Goal: Task Accomplishment & Management: Use online tool/utility

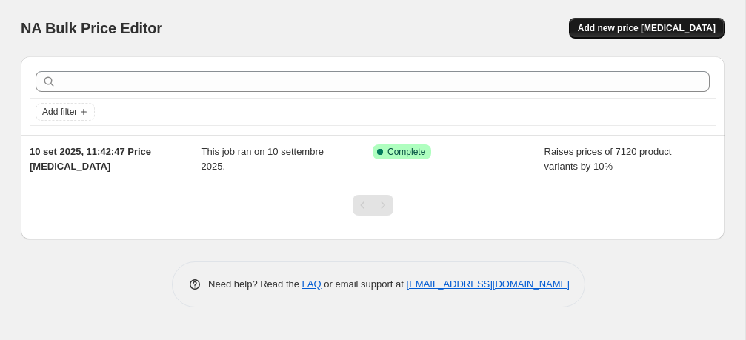
click at [652, 30] on span "Add new price change job" at bounding box center [647, 28] width 138 height 12
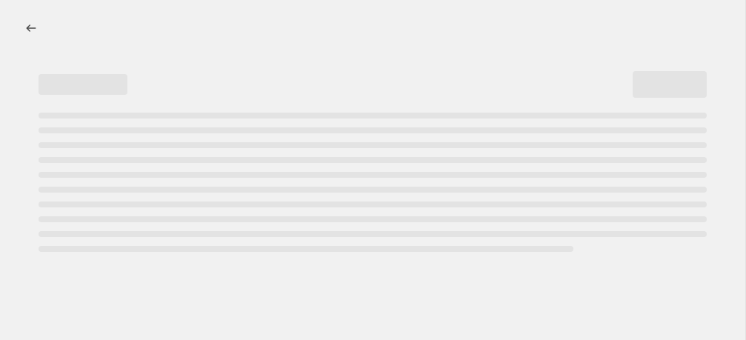
select select "percentage"
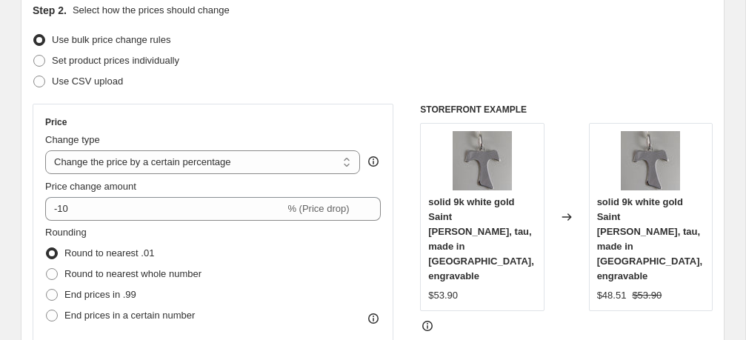
scroll to position [170, 0]
click at [348, 163] on select "Change the price to a certain amount Change the price by a certain amount Chang…" at bounding box center [202, 162] width 315 height 24
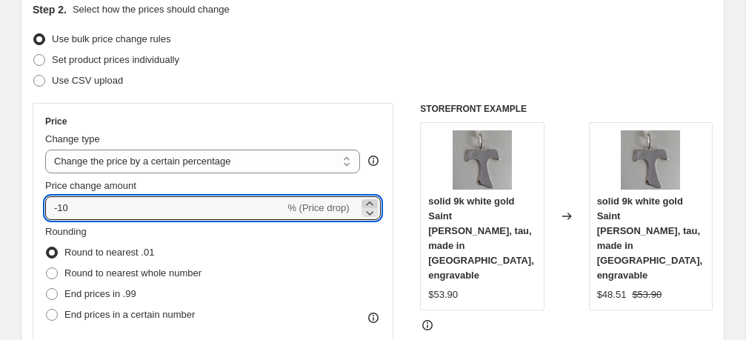
click at [368, 201] on icon at bounding box center [369, 203] width 7 height 4
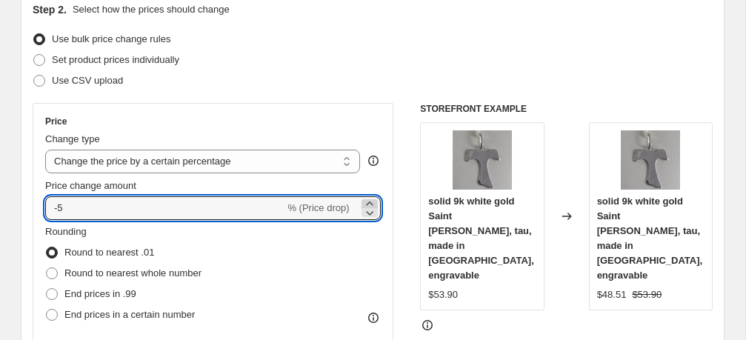
click at [368, 201] on icon at bounding box center [369, 203] width 7 height 4
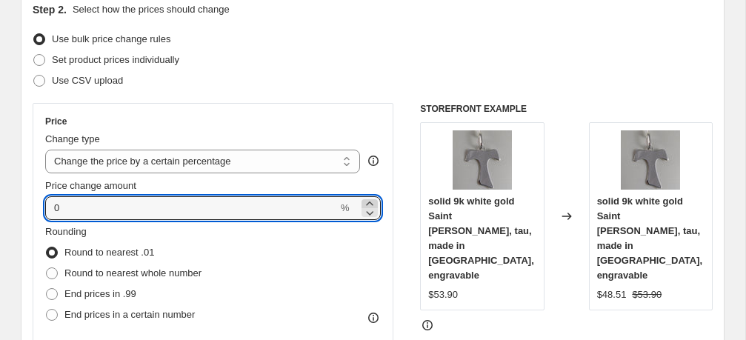
click at [368, 201] on icon at bounding box center [369, 203] width 7 height 4
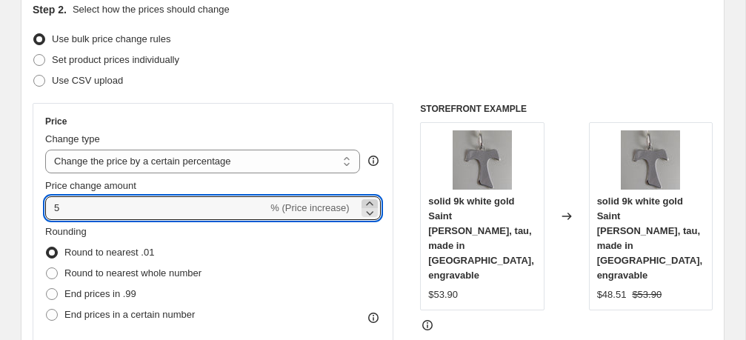
click at [368, 201] on icon at bounding box center [369, 203] width 7 height 4
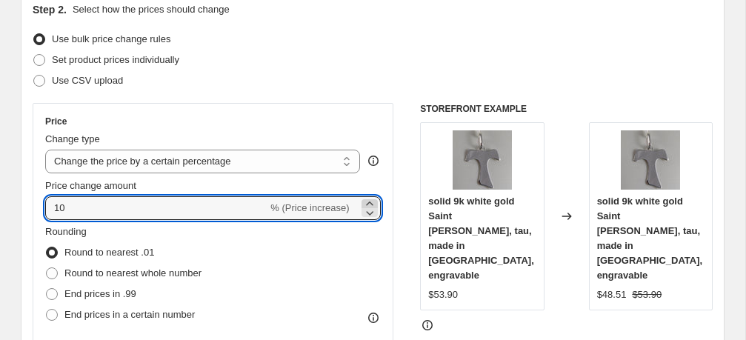
click at [368, 201] on icon at bounding box center [369, 203] width 7 height 4
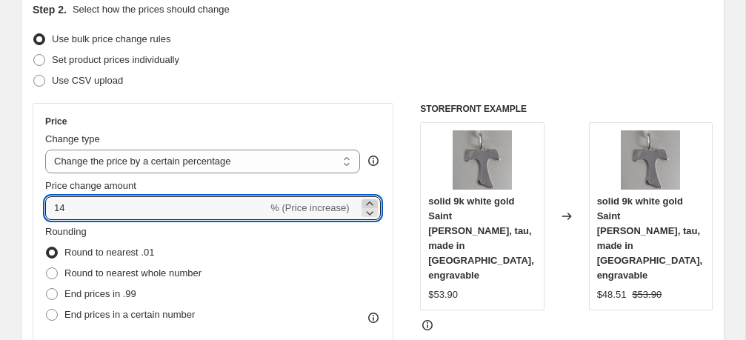
type input "15"
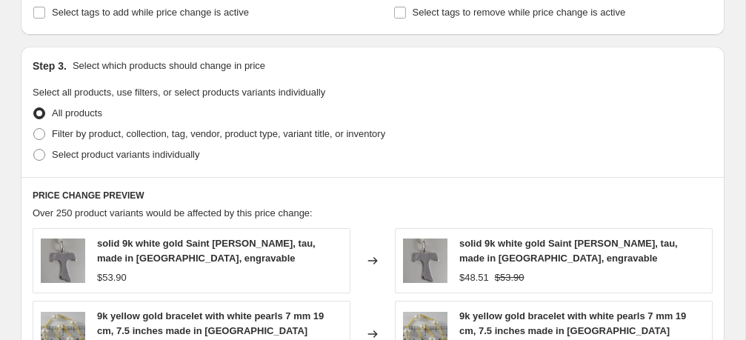
scroll to position [644, 0]
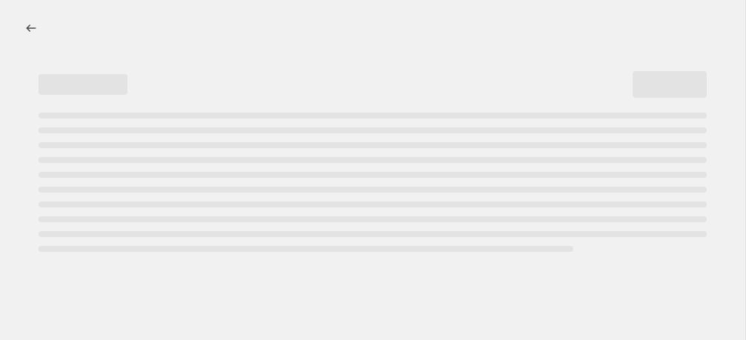
select select "percentage"
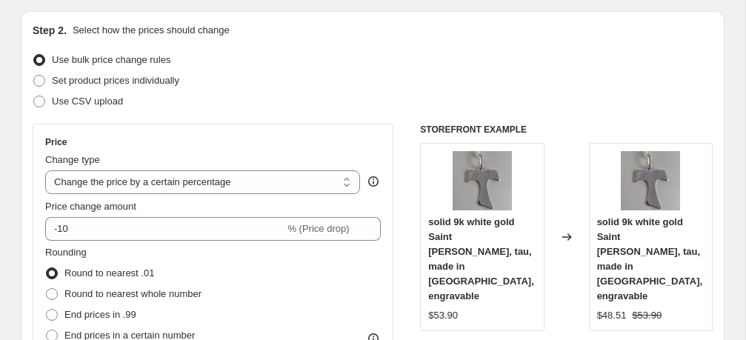
scroll to position [151, 0]
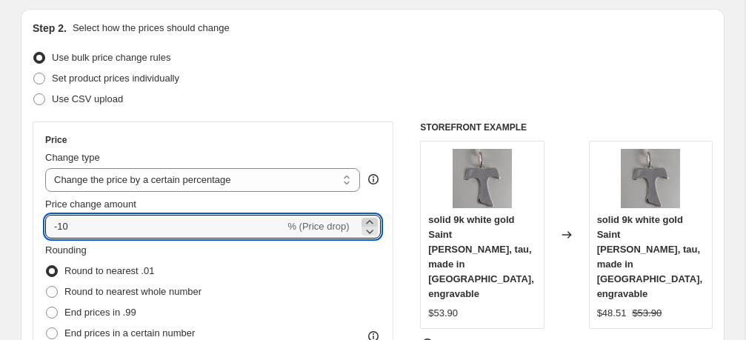
click at [371, 220] on icon at bounding box center [369, 222] width 15 height 15
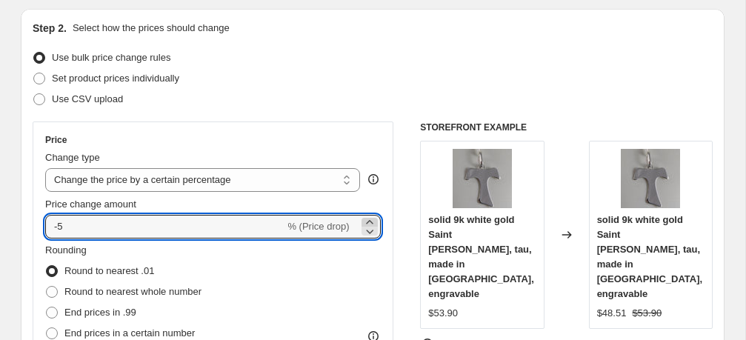
click at [371, 220] on icon at bounding box center [369, 222] width 15 height 15
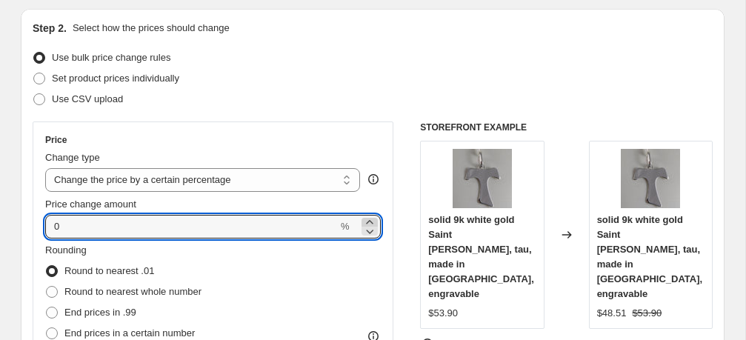
click at [371, 220] on icon at bounding box center [369, 222] width 15 height 15
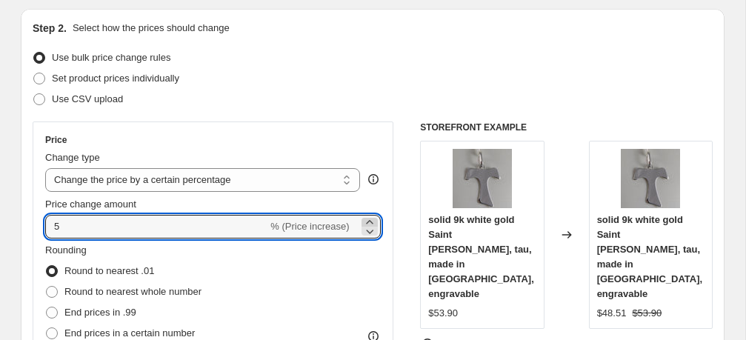
click at [371, 220] on icon at bounding box center [369, 222] width 15 height 15
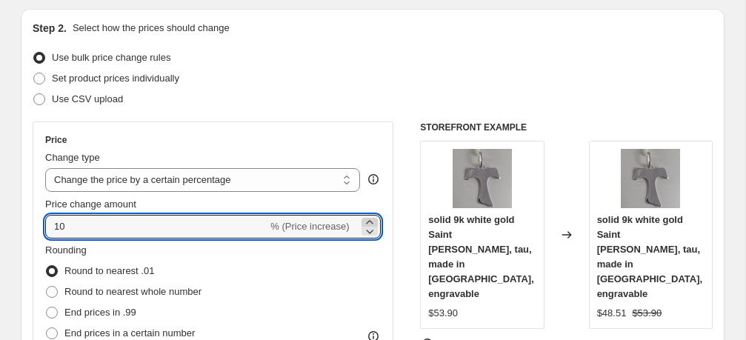
click at [371, 220] on icon at bounding box center [369, 222] width 15 height 15
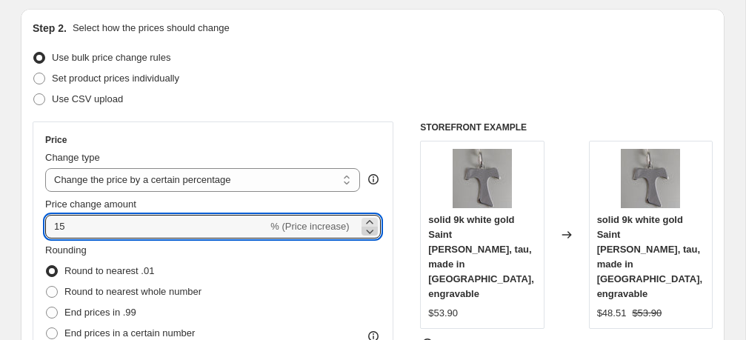
click at [370, 230] on icon at bounding box center [369, 231] width 15 height 15
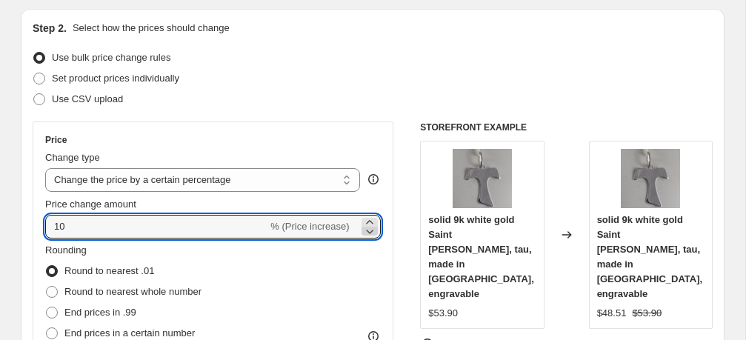
click at [370, 230] on icon at bounding box center [369, 231] width 15 height 15
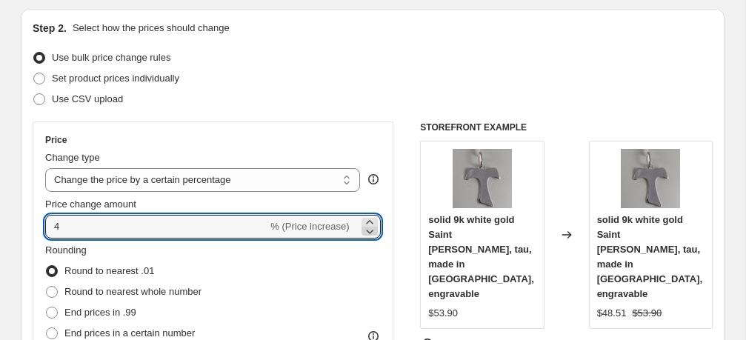
click at [370, 230] on icon at bounding box center [369, 231] width 15 height 15
click at [371, 221] on icon at bounding box center [369, 222] width 15 height 15
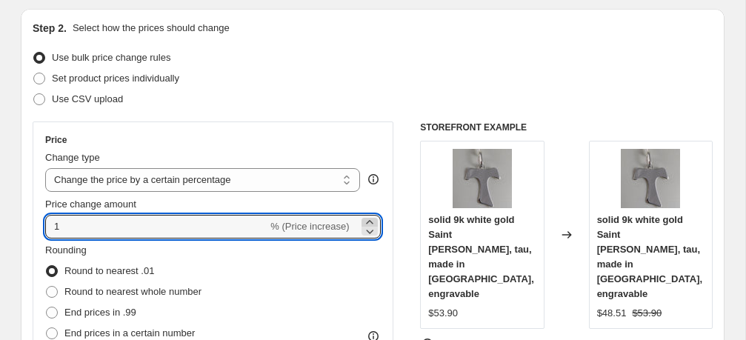
click at [371, 221] on icon at bounding box center [369, 222] width 15 height 15
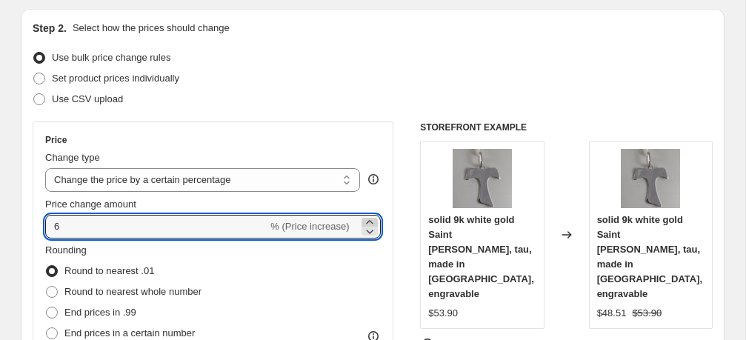
click at [371, 221] on icon at bounding box center [369, 222] width 15 height 15
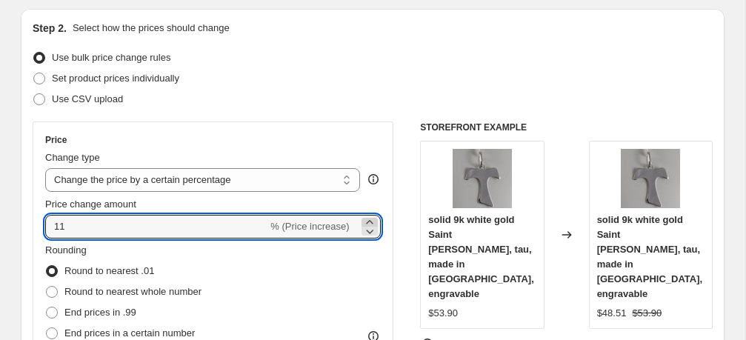
click at [371, 221] on icon at bounding box center [369, 222] width 15 height 15
type input "15"
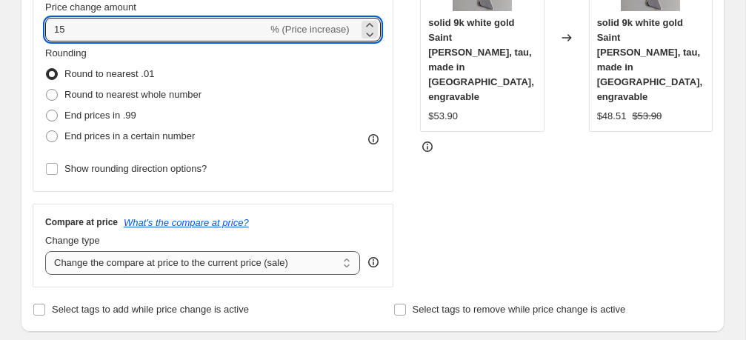
scroll to position [347, 0]
click at [346, 264] on select "Change the compare at price to the current price (sale) Change the compare at p…" at bounding box center [202, 264] width 315 height 24
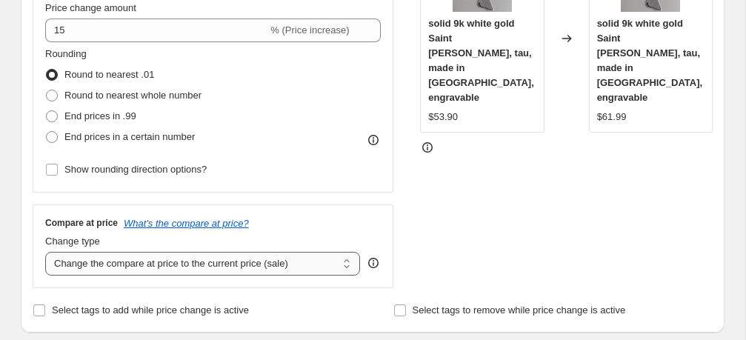
select select "remove"
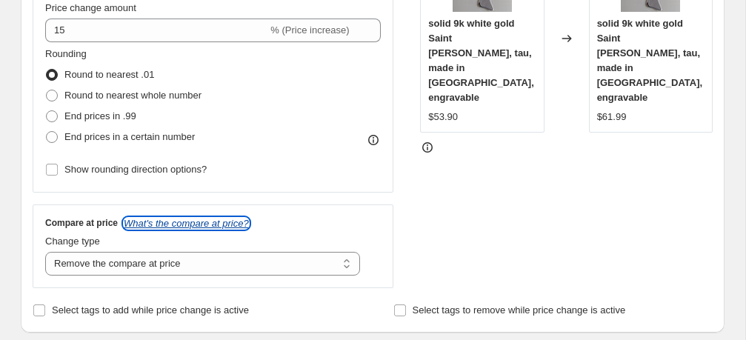
click at [205, 223] on icon "What's the compare at price?" at bounding box center [186, 223] width 125 height 11
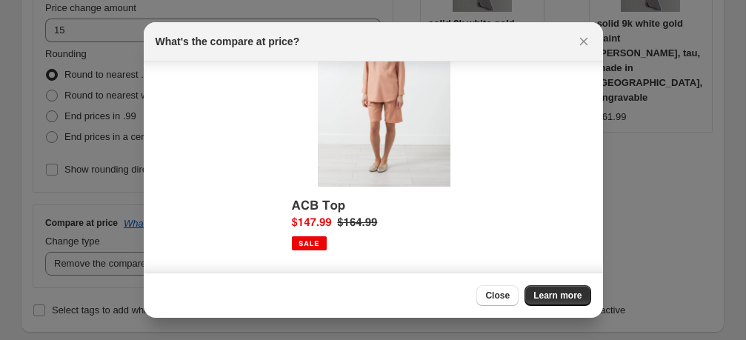
scroll to position [110, 0]
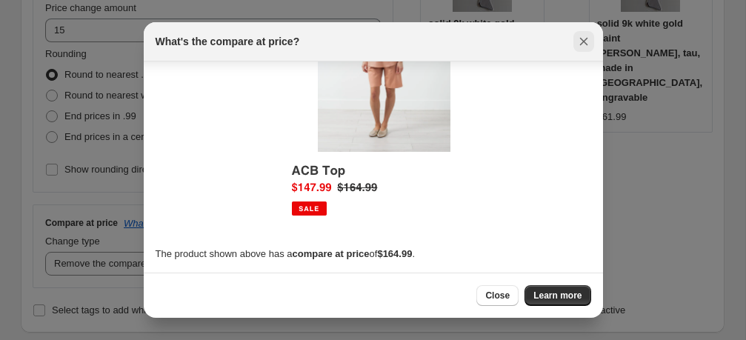
click at [580, 44] on icon "Close" at bounding box center [583, 42] width 8 height 8
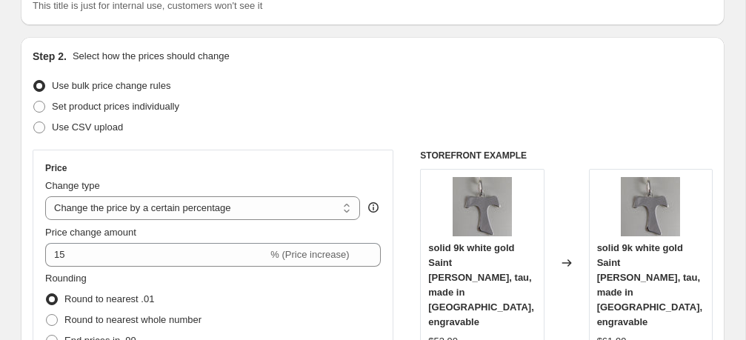
scroll to position [0, 0]
